Goal: Navigation & Orientation: Find specific page/section

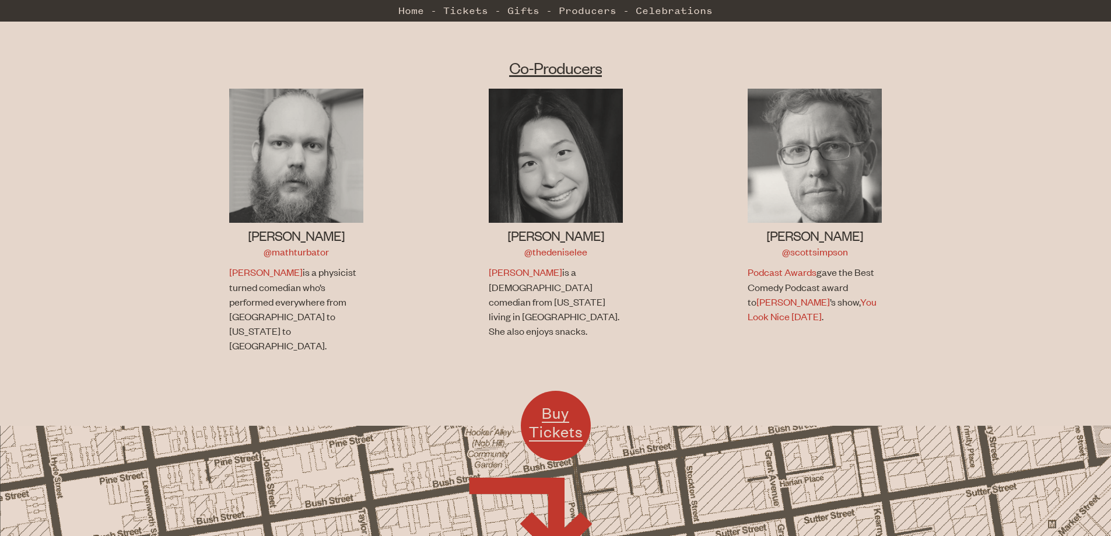
scroll to position [778, 0]
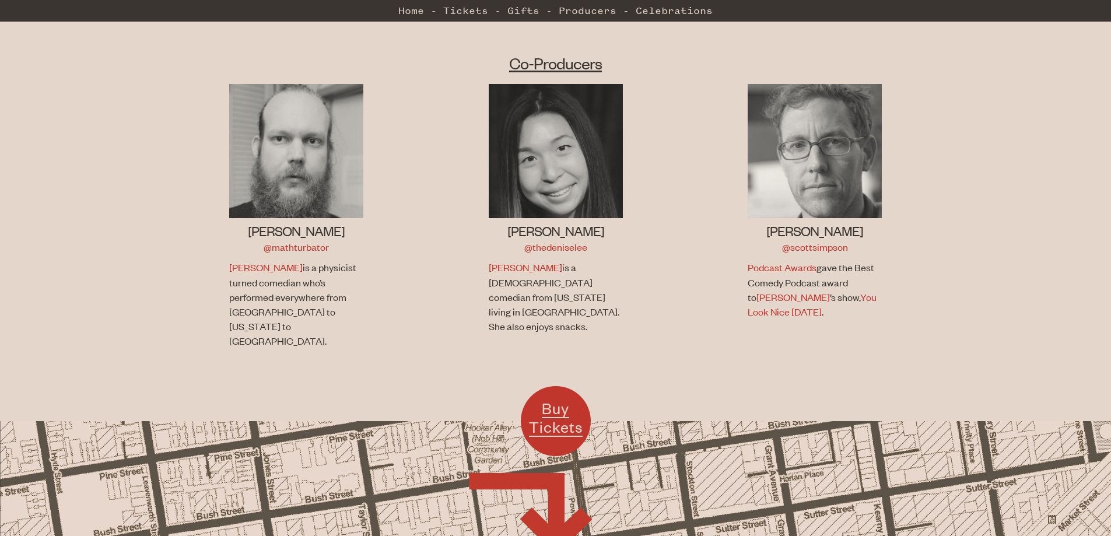
click at [523, 311] on p "Denise is a Taiwanese-American comedian from Texas living in SF. She also enjoy…" at bounding box center [554, 297] width 131 height 74
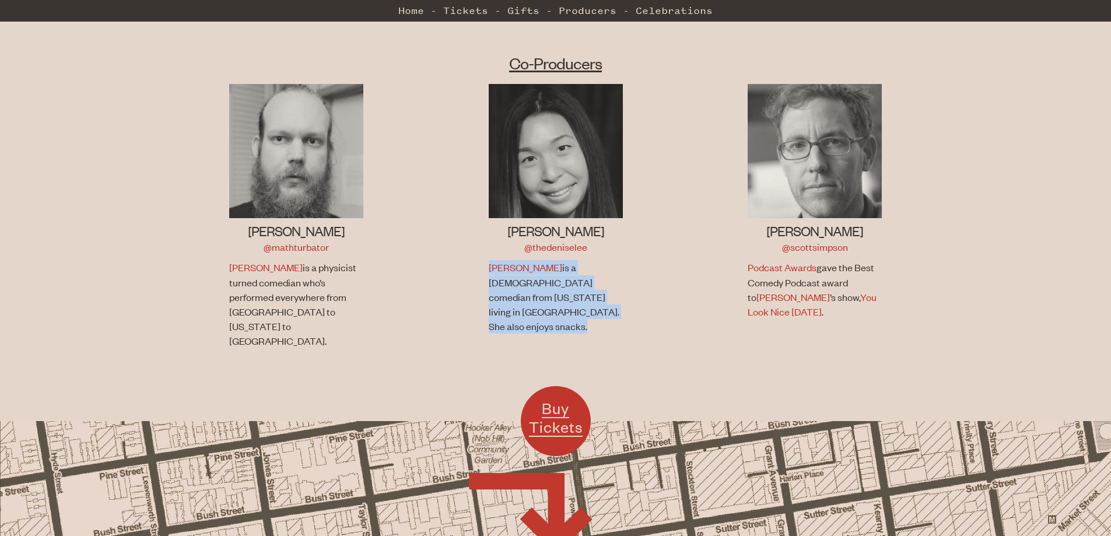
click at [523, 311] on p "Denise is a Taiwanese-American comedian from Texas living in SF. She also enjoy…" at bounding box center [554, 297] width 131 height 74
click at [623, 322] on li "Denise Lee @thedeniselee Denise is a Taiwanese-American comedian from Texas liv…" at bounding box center [556, 223] width 260 height 279
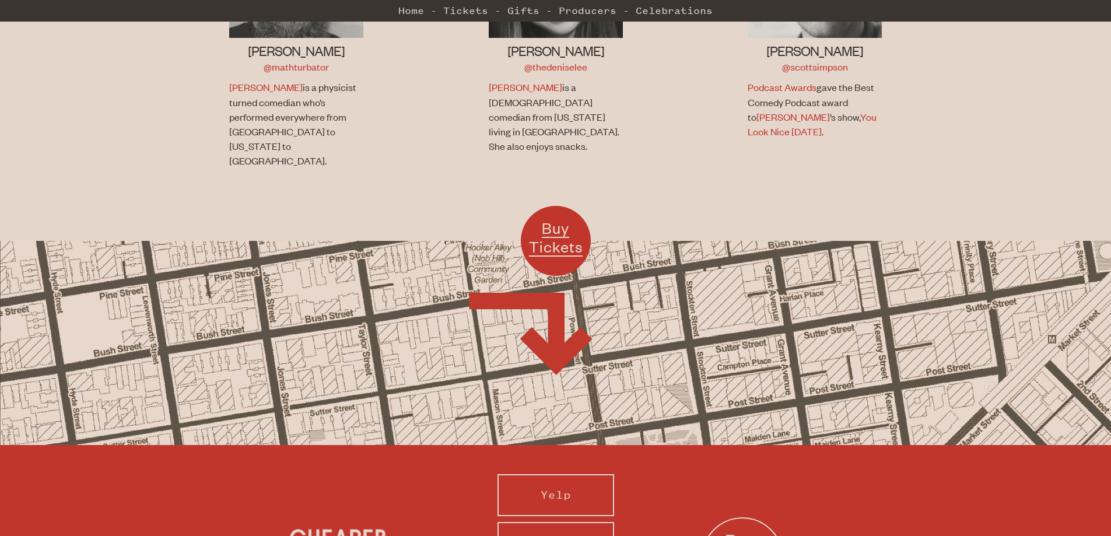
scroll to position [0, 0]
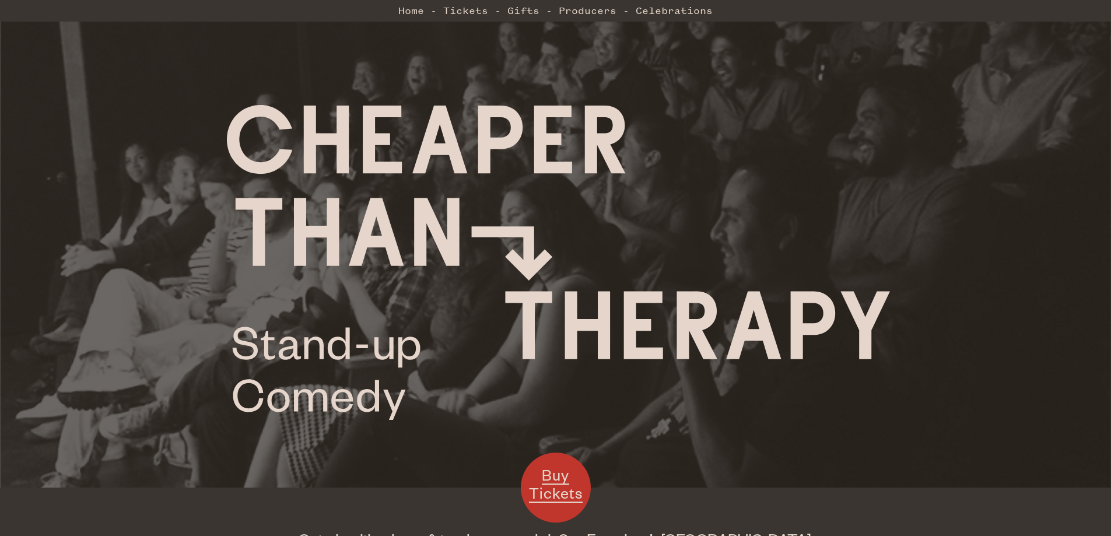
drag, startPoint x: 849, startPoint y: 487, endPoint x: 687, endPoint y: 105, distance: 415.4
click at [590, 15] on link "Producers" at bounding box center [588, 10] width 58 height 23
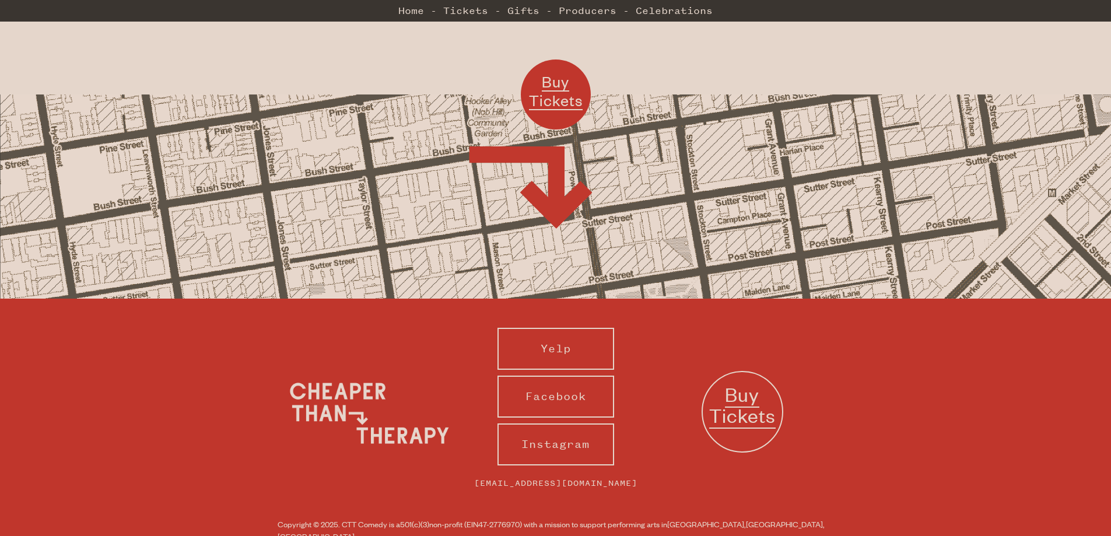
scroll to position [1113, 0]
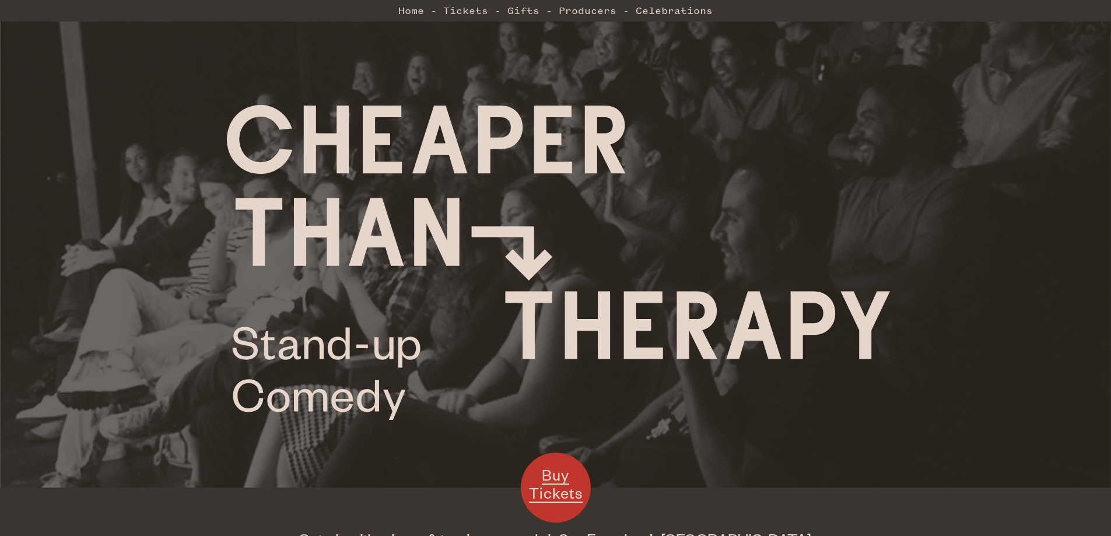
scroll to position [805, 0]
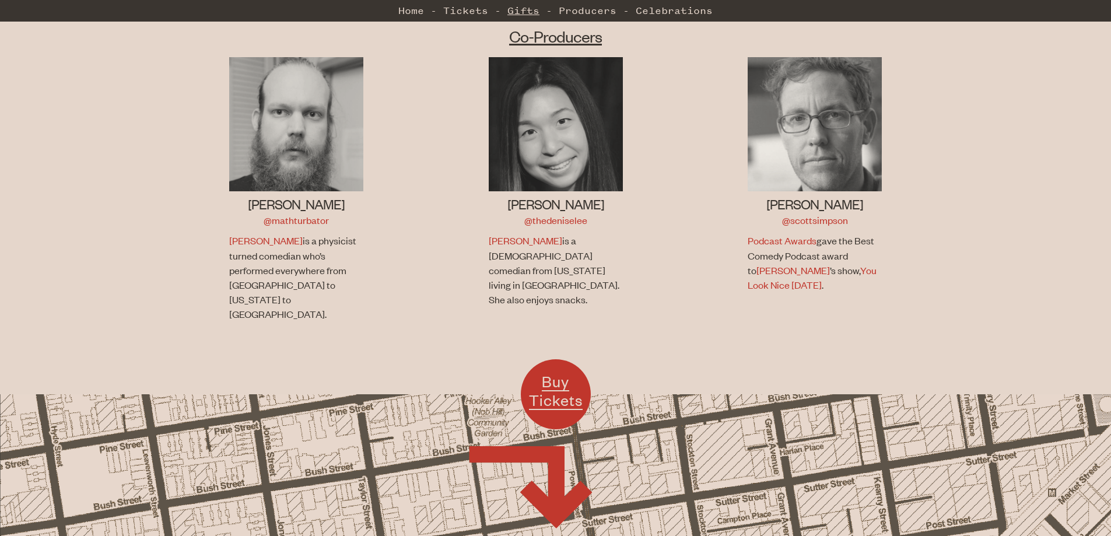
click at [531, 18] on link "Gifts" at bounding box center [524, 10] width 32 height 23
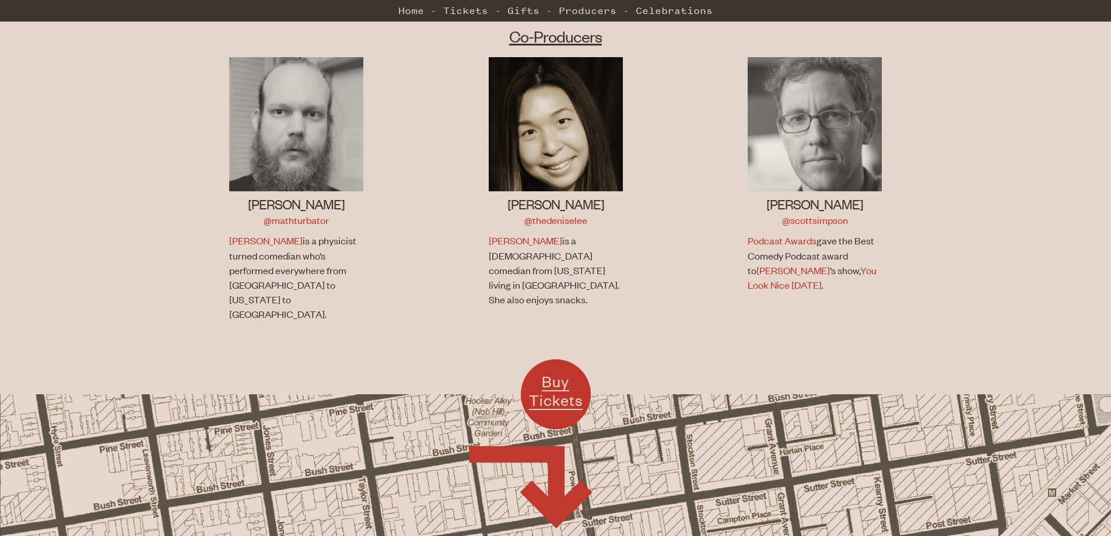
scroll to position [802, 0]
